Goal: Task Accomplishment & Management: Manage account settings

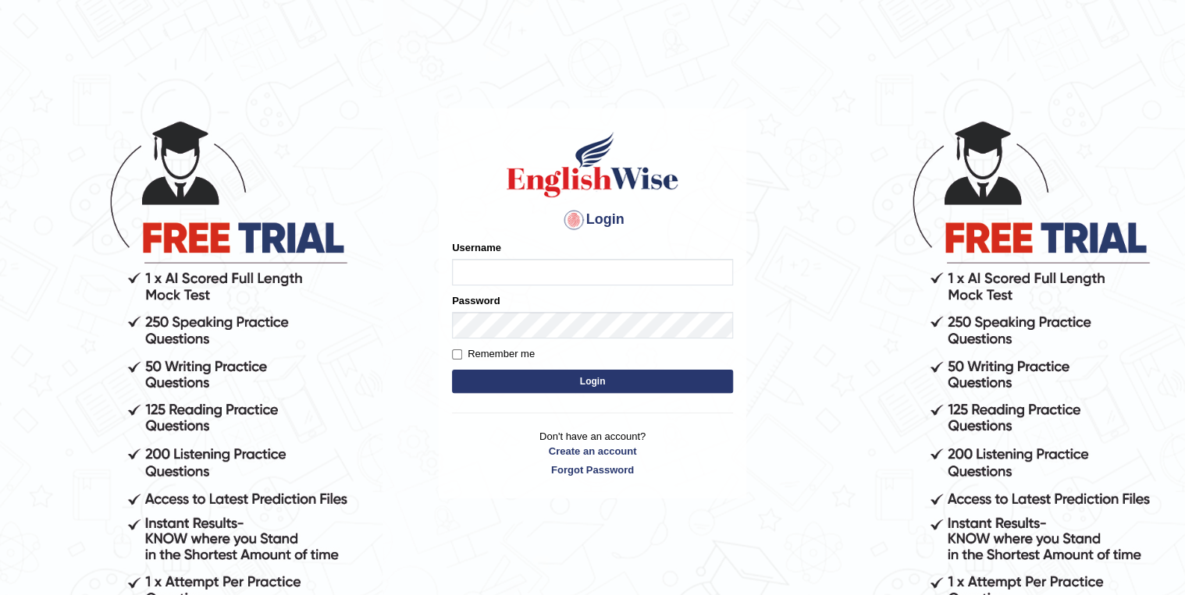
type input "Ceejae"
click at [453, 356] on input "Remember me" at bounding box center [457, 355] width 10 height 10
checkbox input "true"
click at [593, 382] on button "Login" at bounding box center [592, 381] width 281 height 23
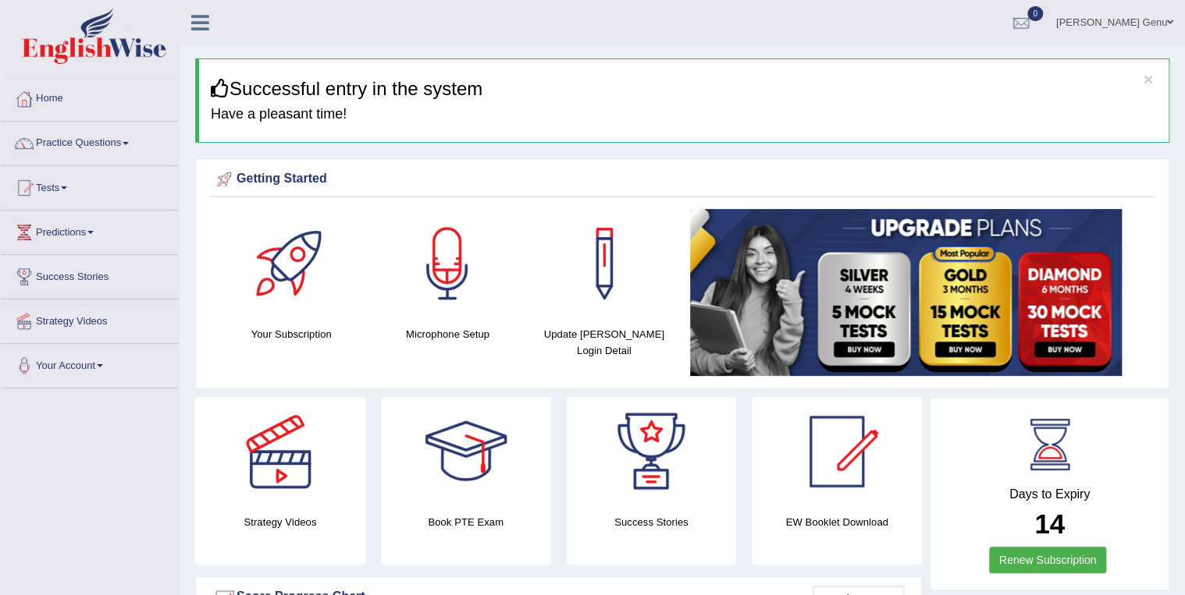
click at [129, 143] on span at bounding box center [126, 143] width 6 height 3
